Goal: Navigation & Orientation: Understand site structure

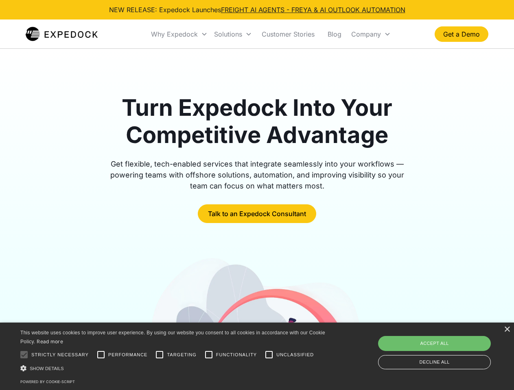
click at [179, 34] on div "Why Expedock" at bounding box center [174, 34] width 47 height 8
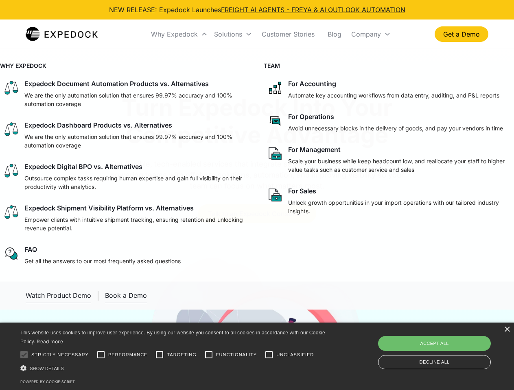
click at [233, 34] on div "Solutions" at bounding box center [228, 34] width 28 height 8
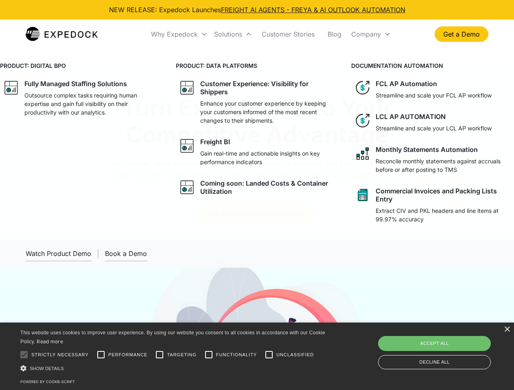
click at [370, 34] on div "Company" at bounding box center [366, 34] width 30 height 8
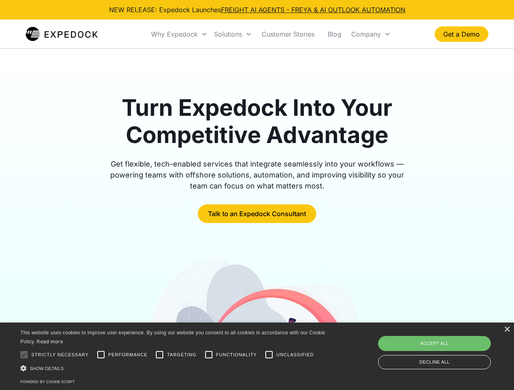
click at [24, 355] on div at bounding box center [24, 355] width 16 height 16
click at [101, 355] on input "Performance" at bounding box center [101, 355] width 16 height 16
checkbox input "true"
click at [159, 355] on input "Targeting" at bounding box center [159, 355] width 16 height 16
checkbox input "true"
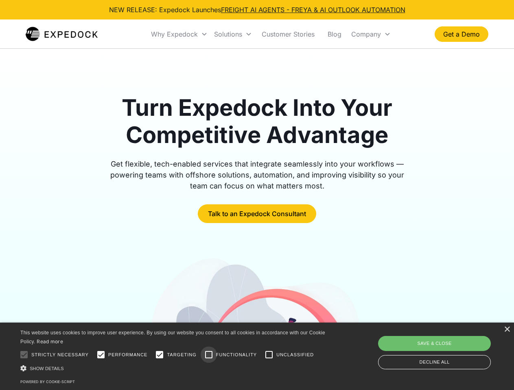
click at [209, 355] on input "Functionality" at bounding box center [208, 355] width 16 height 16
checkbox input "true"
click at [269, 355] on input "Unclassified" at bounding box center [269, 355] width 16 height 16
checkbox input "true"
click at [174, 368] on div "Show details Hide details" at bounding box center [173, 368] width 307 height 9
